Goal: Transaction & Acquisition: Purchase product/service

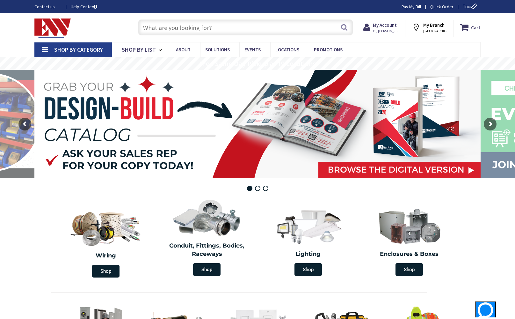
click at [225, 33] on input "text" at bounding box center [245, 27] width 215 height 16
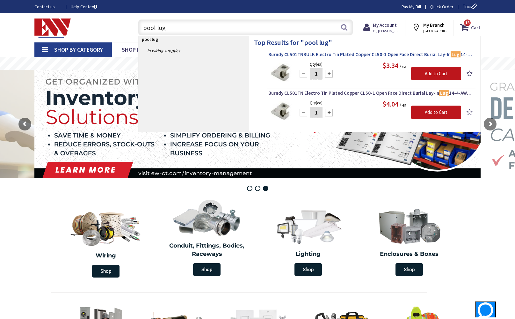
type input "pool lug"
click at [307, 55] on span "Burndy CL501TNBULK Electro Tin Plated Copper CL50-1 Open Face Direct Burial Lay…" at bounding box center [371, 54] width 206 height 6
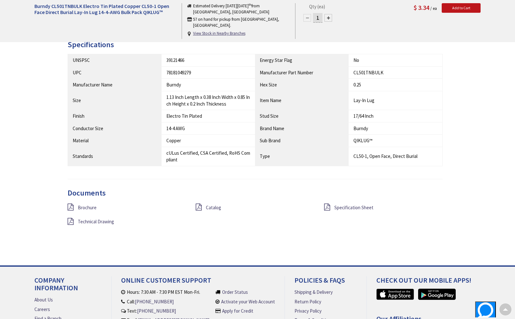
scroll to position [409, 0]
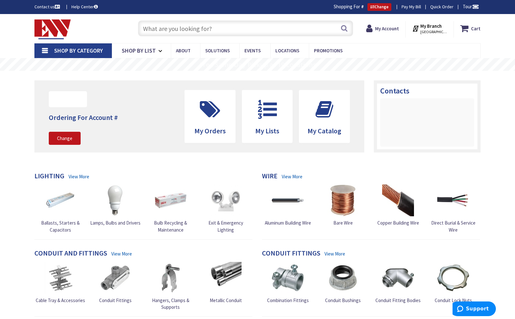
click at [263, 30] on input "text" at bounding box center [245, 28] width 215 height 16
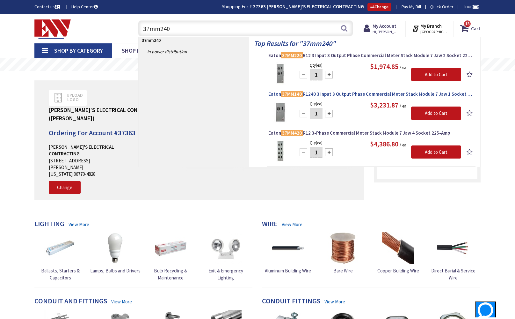
type input "37mm240"
click at [303, 96] on span "Eaton 37MM140 R1240 3 Input 3 Output Phase Commercial Meter Stack Module 7 Jaw …" at bounding box center [371, 94] width 206 height 6
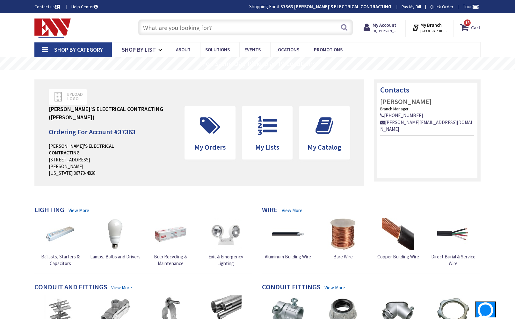
click at [243, 30] on input "text" at bounding box center [245, 27] width 215 height 16
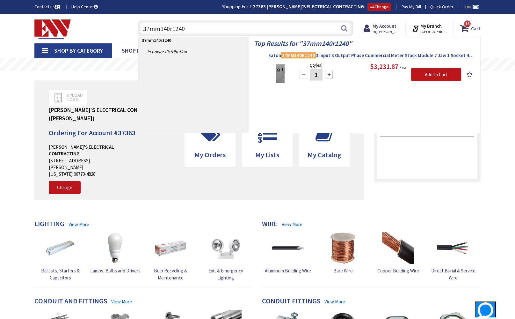
type input "37mm140r1240"
click at [347, 54] on span "Eaton 37MM140R1240 3 Input 3 Output Phase Commercial Meter Stack Module 7 Jaw 1…" at bounding box center [371, 55] width 206 height 6
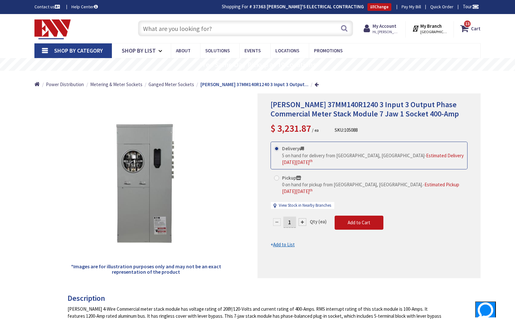
click at [268, 26] on input "text" at bounding box center [245, 28] width 215 height 16
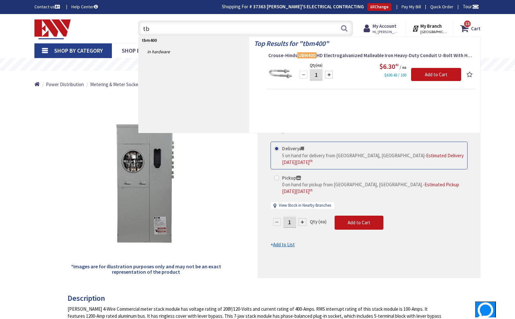
type input "t"
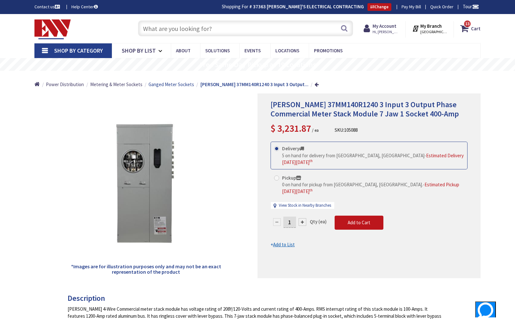
click at [168, 84] on span "Ganged Meter Sockets" at bounding box center [172, 84] width 46 height 6
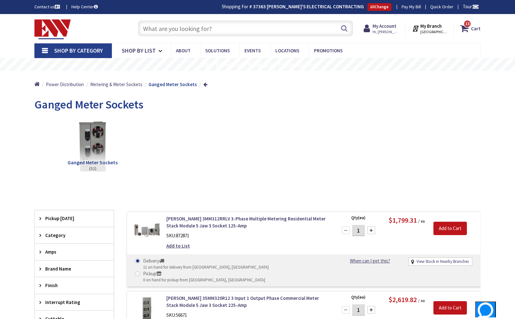
click at [228, 31] on input "text" at bounding box center [245, 28] width 215 height 16
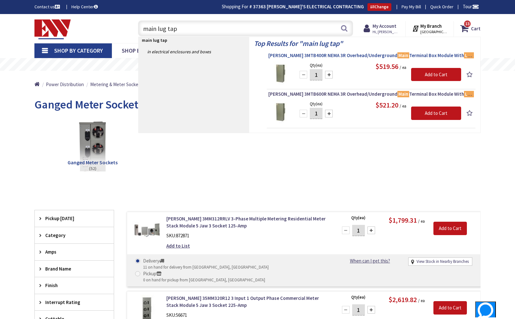
type input "main lug tap"
click at [330, 54] on span "Eaton 3MTB400R NEMA 3R Overhead/Underground Main Terminal Box Module With Lugs …" at bounding box center [371, 55] width 206 height 6
